Goal: Task Accomplishment & Management: Manage account settings

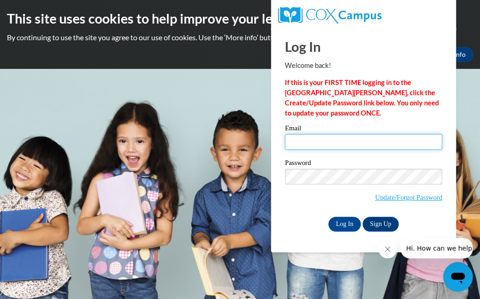
click at [320, 146] on input "Email" at bounding box center [363, 142] width 157 height 16
type input "[EMAIL_ADDRESS][DOMAIN_NAME]"
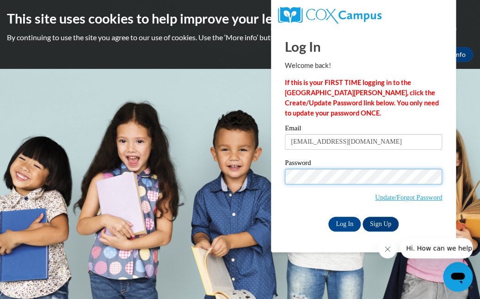
click at [328, 217] on input "Log In" at bounding box center [344, 224] width 32 height 15
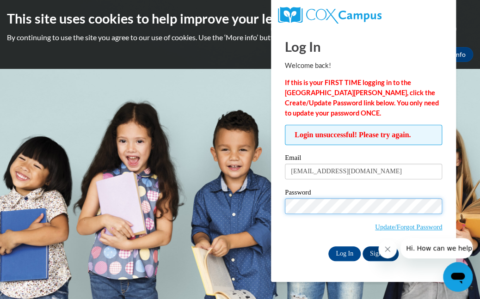
click at [328, 246] on input "Log In" at bounding box center [344, 253] width 32 height 15
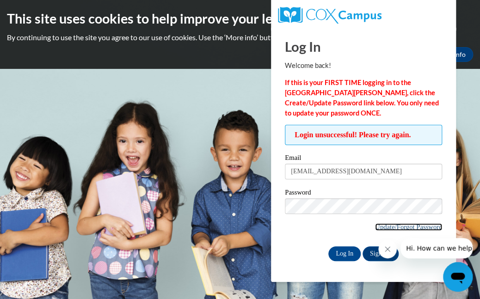
click at [393, 227] on link "Update/Forgot Password" at bounding box center [408, 226] width 67 height 7
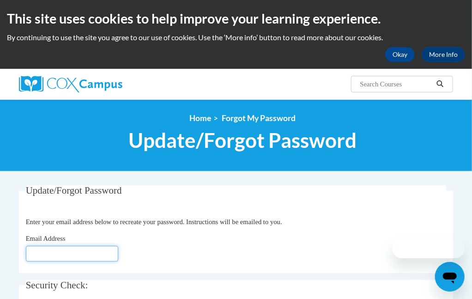
drag, startPoint x: 101, startPoint y: 252, endPoint x: 109, endPoint y: 249, distance: 8.9
click at [102, 252] on input "Email Address" at bounding box center [72, 254] width 92 height 16
type input "[EMAIL_ADDRESS][DOMAIN_NAME]"
click button "Refresh captcha" at bounding box center [0, 0] width 0 height 0
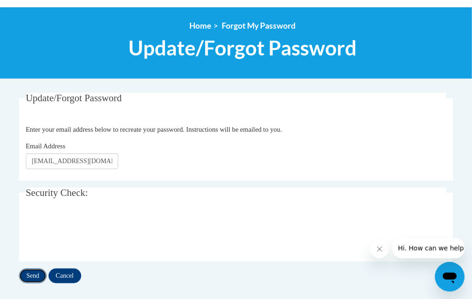
click at [27, 274] on input "Send" at bounding box center [33, 275] width 28 height 15
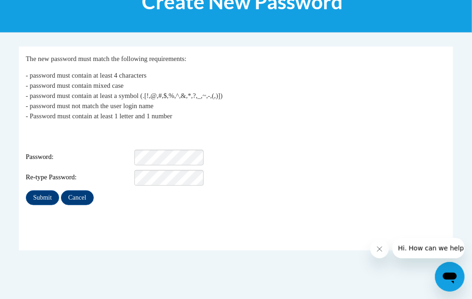
scroll to position [92, 0]
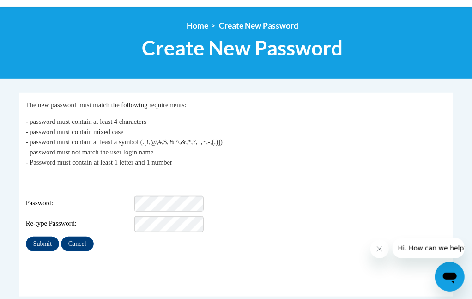
click at [165, 150] on span "- password must contain at least 4 characters - password must contain mixed cas…" at bounding box center [124, 142] width 197 height 48
click at [26, 237] on input "Submit" at bounding box center [42, 244] width 33 height 15
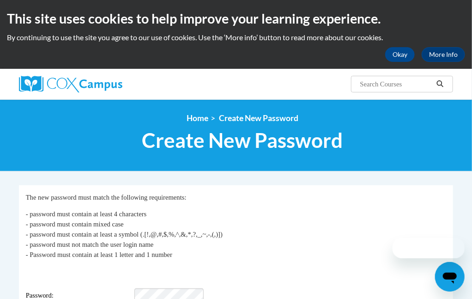
scroll to position [185, 0]
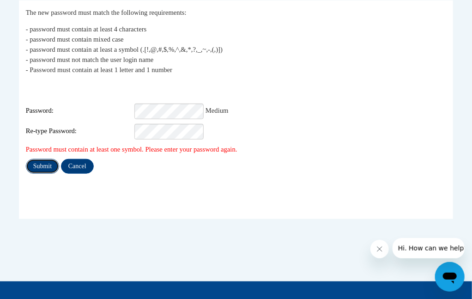
click at [41, 159] on input "Submit" at bounding box center [42, 166] width 33 height 15
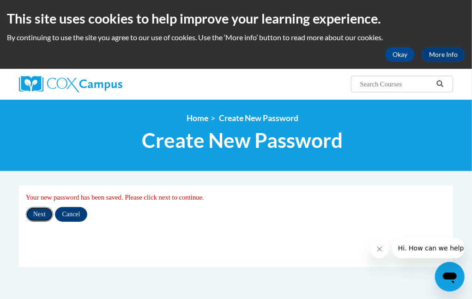
click at [36, 212] on input "Next" at bounding box center [39, 214] width 27 height 15
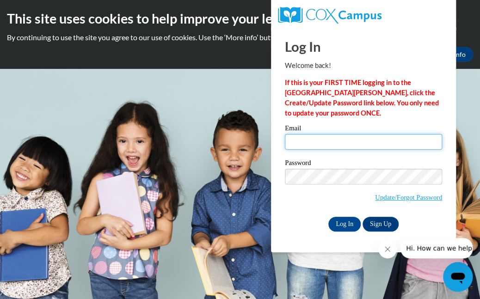
click at [375, 144] on input "Email" at bounding box center [363, 142] width 157 height 16
type input "[EMAIL_ADDRESS][DOMAIN_NAME]"
